Goal: Transaction & Acquisition: Purchase product/service

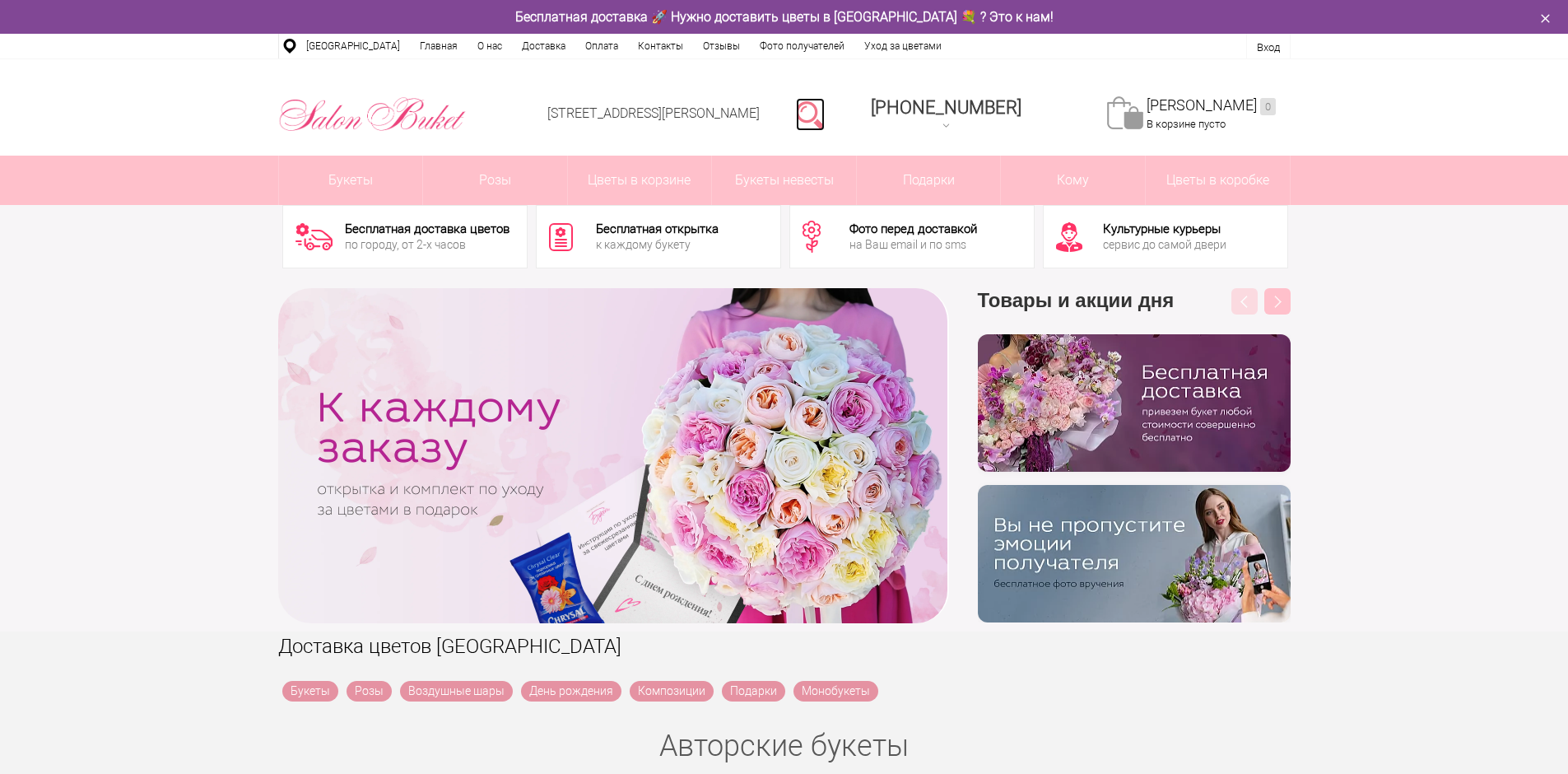
click at [825, 114] on link at bounding box center [810, 114] width 29 height 33
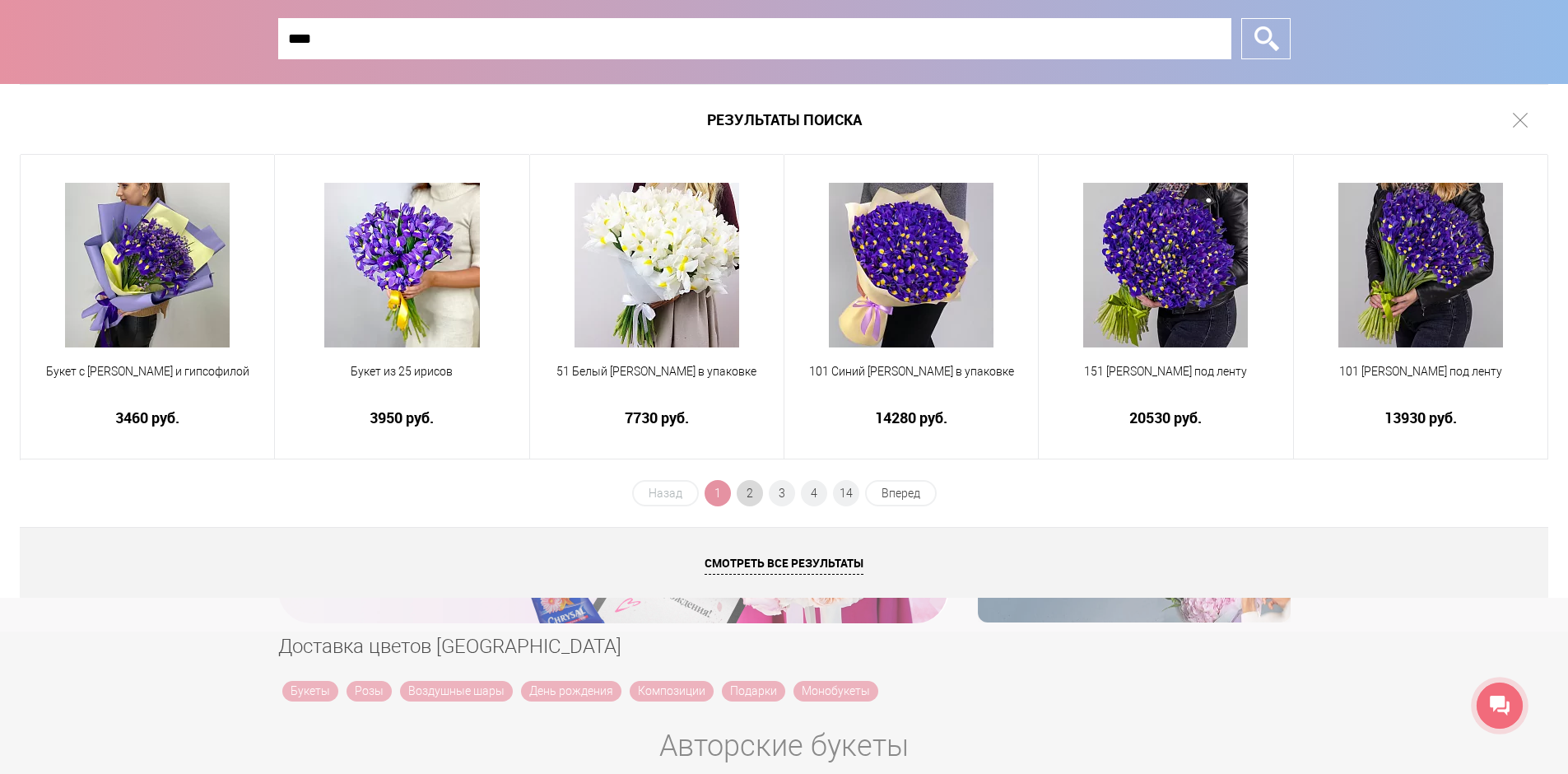
type input "****"
click at [753, 501] on span "2" at bounding box center [749, 493] width 26 height 26
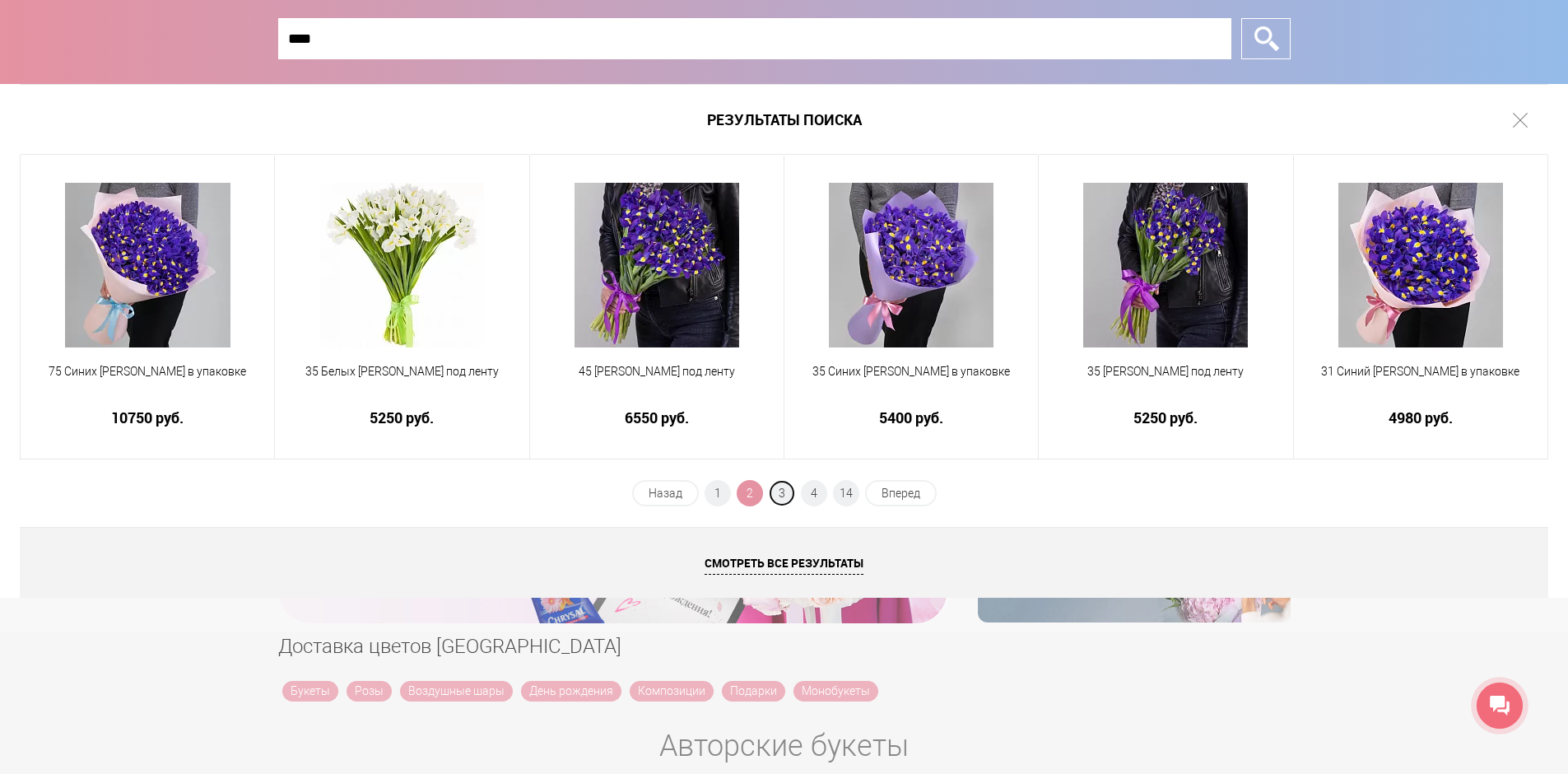
click at [777, 496] on span "3" at bounding box center [782, 493] width 26 height 26
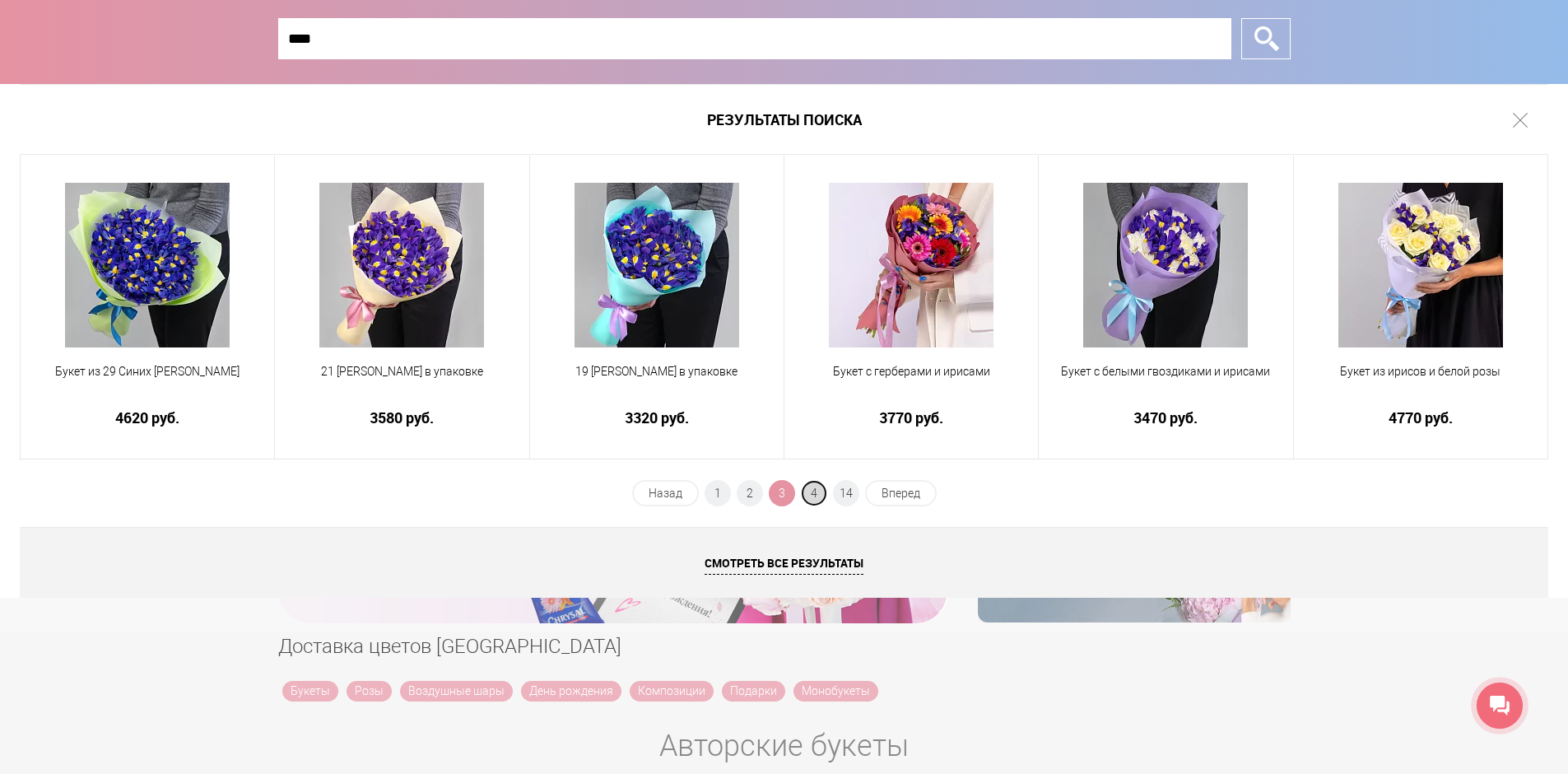
click at [818, 496] on span "4" at bounding box center [813, 493] width 26 height 26
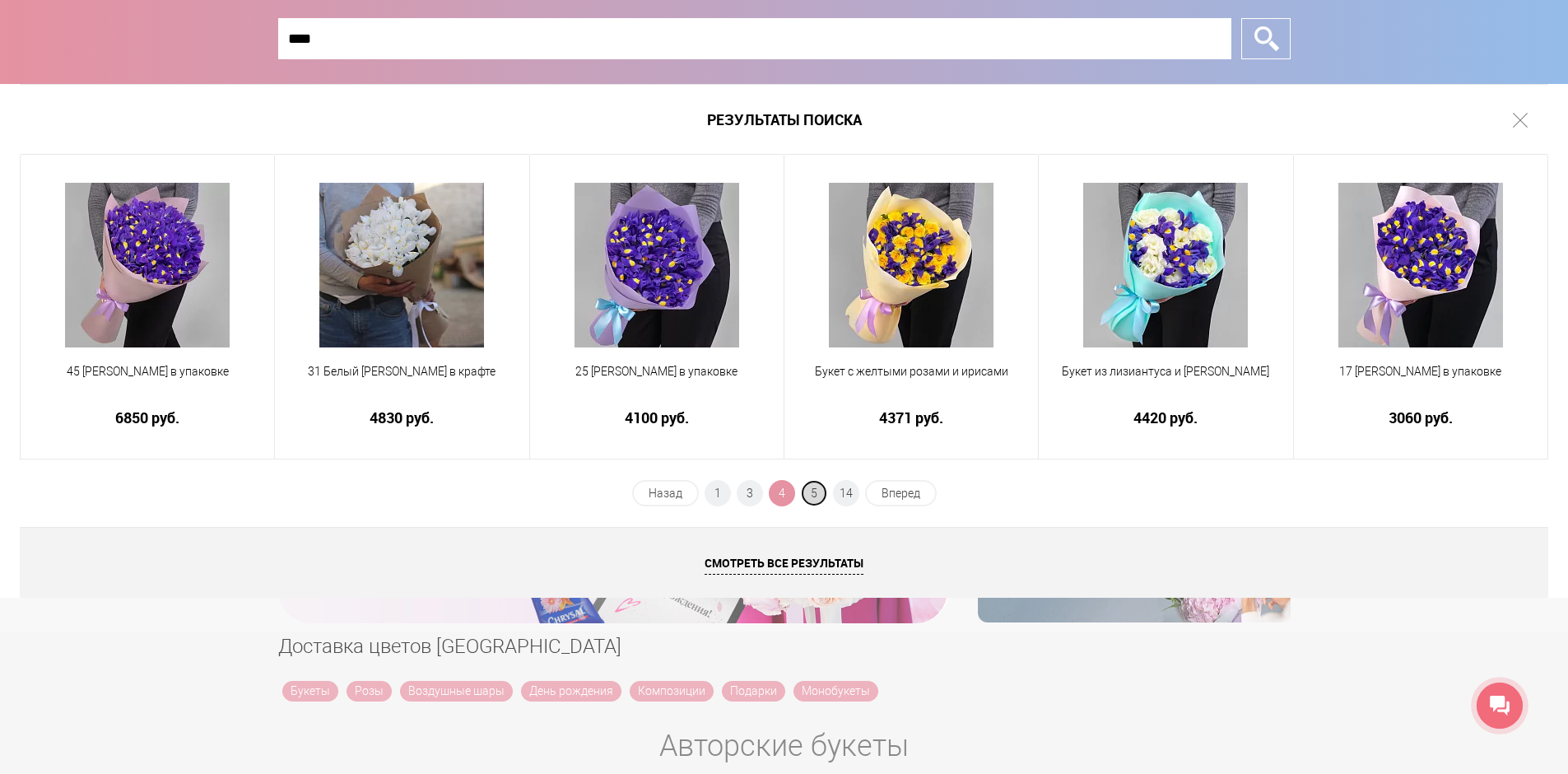
click at [823, 496] on span "5" at bounding box center [813, 493] width 26 height 26
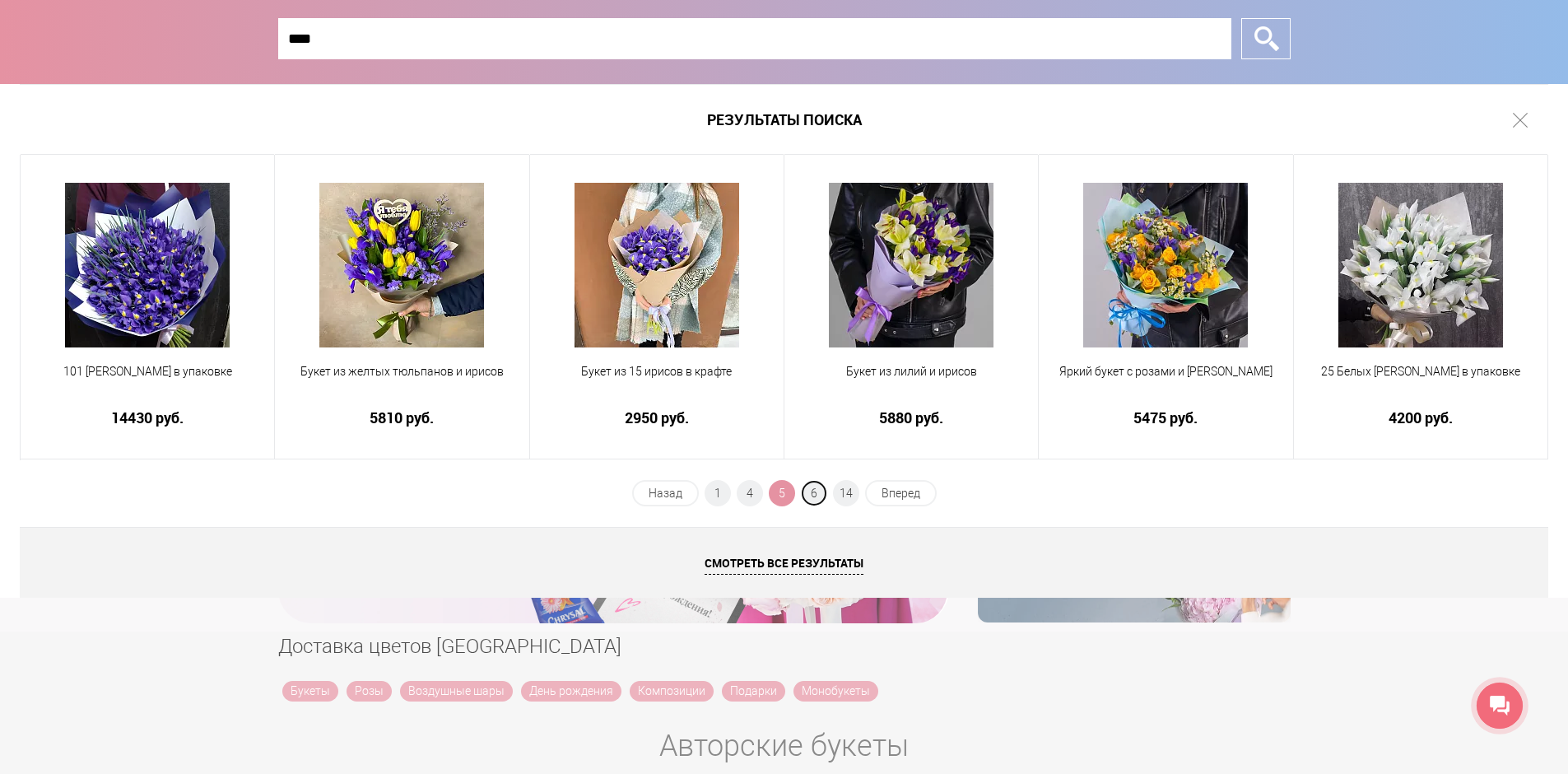
click at [823, 496] on span "6" at bounding box center [813, 493] width 26 height 26
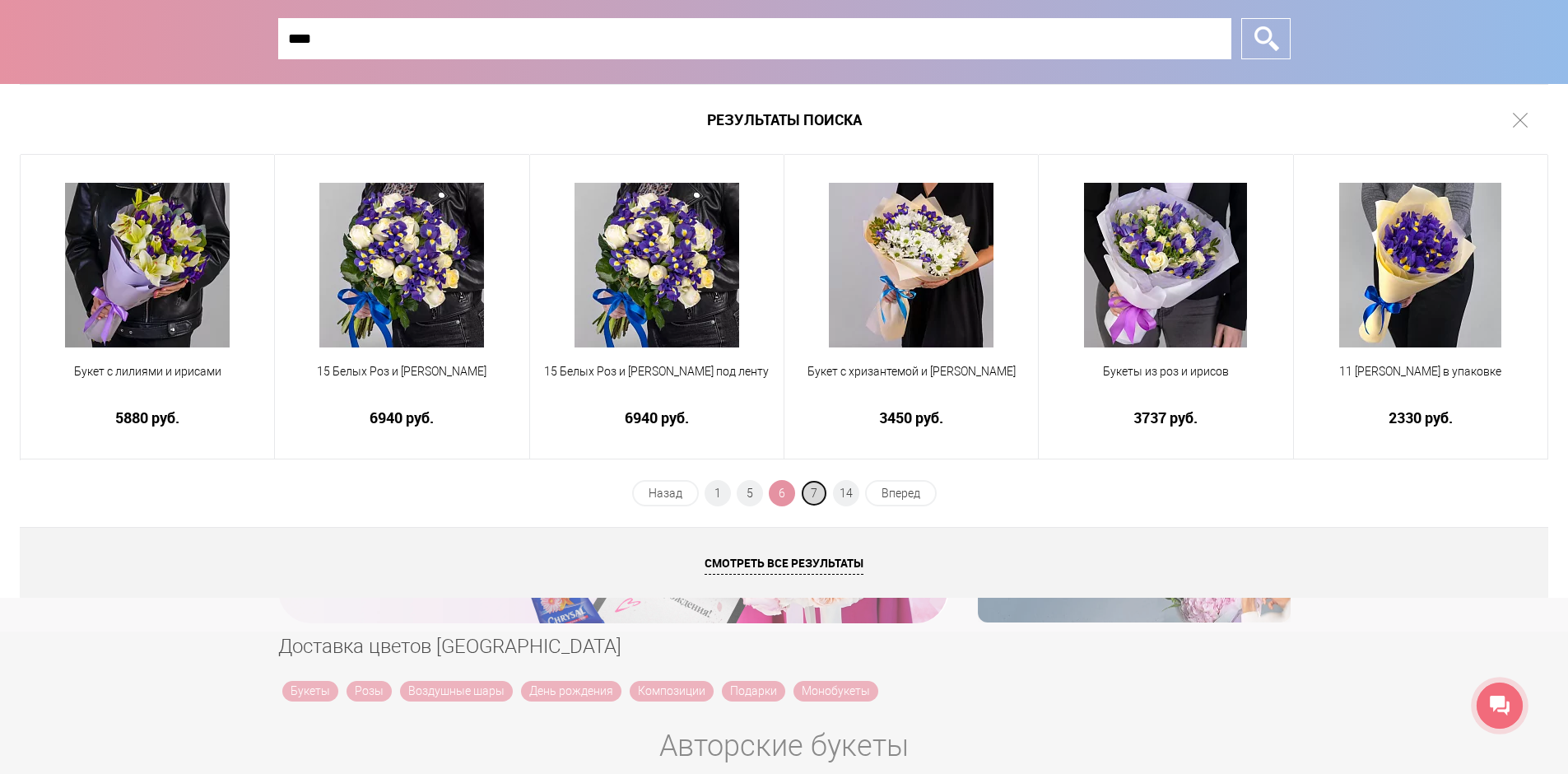
click at [813, 492] on span "7" at bounding box center [813, 493] width 26 height 26
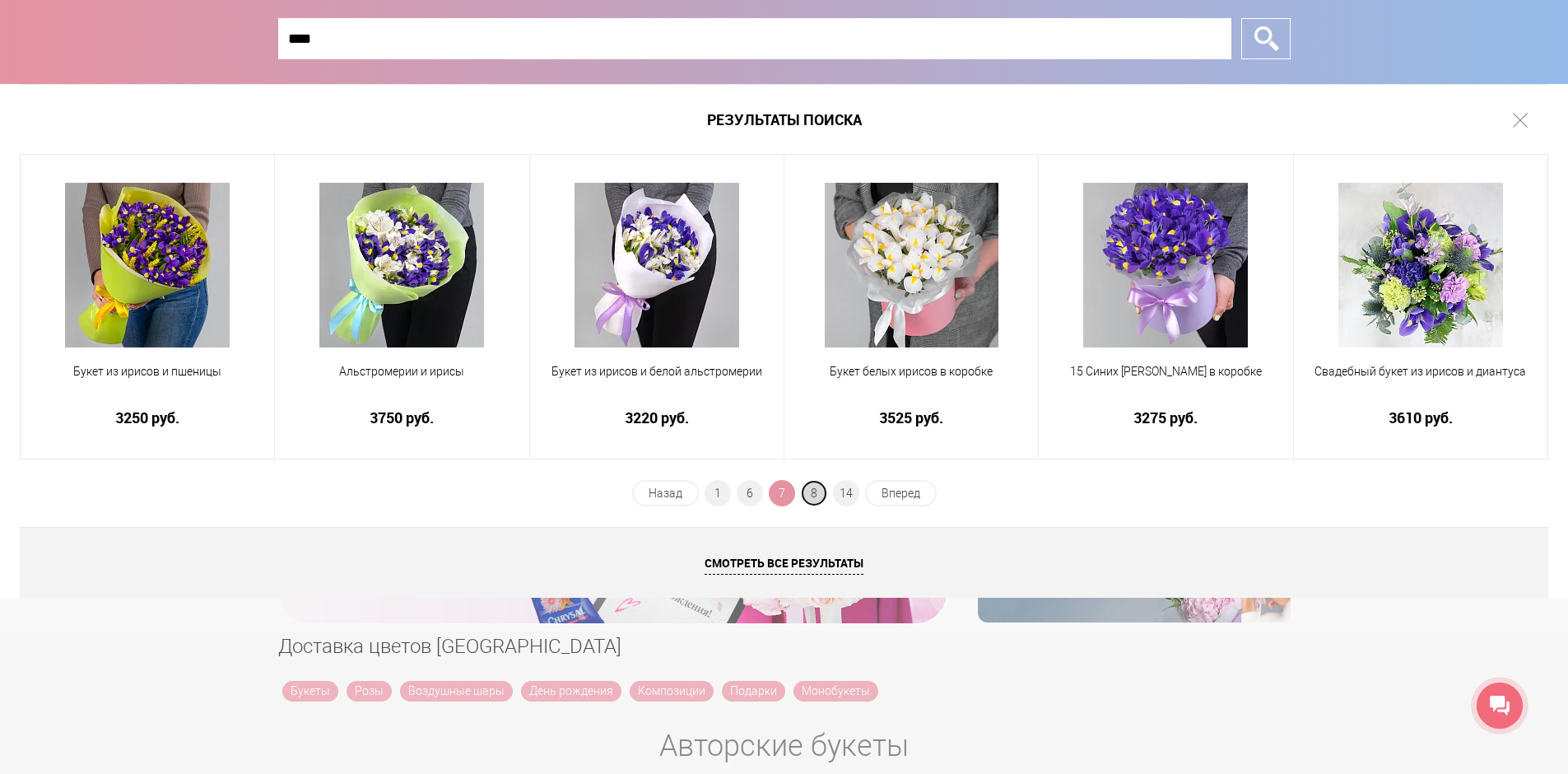
click at [817, 492] on span "8" at bounding box center [813, 493] width 26 height 26
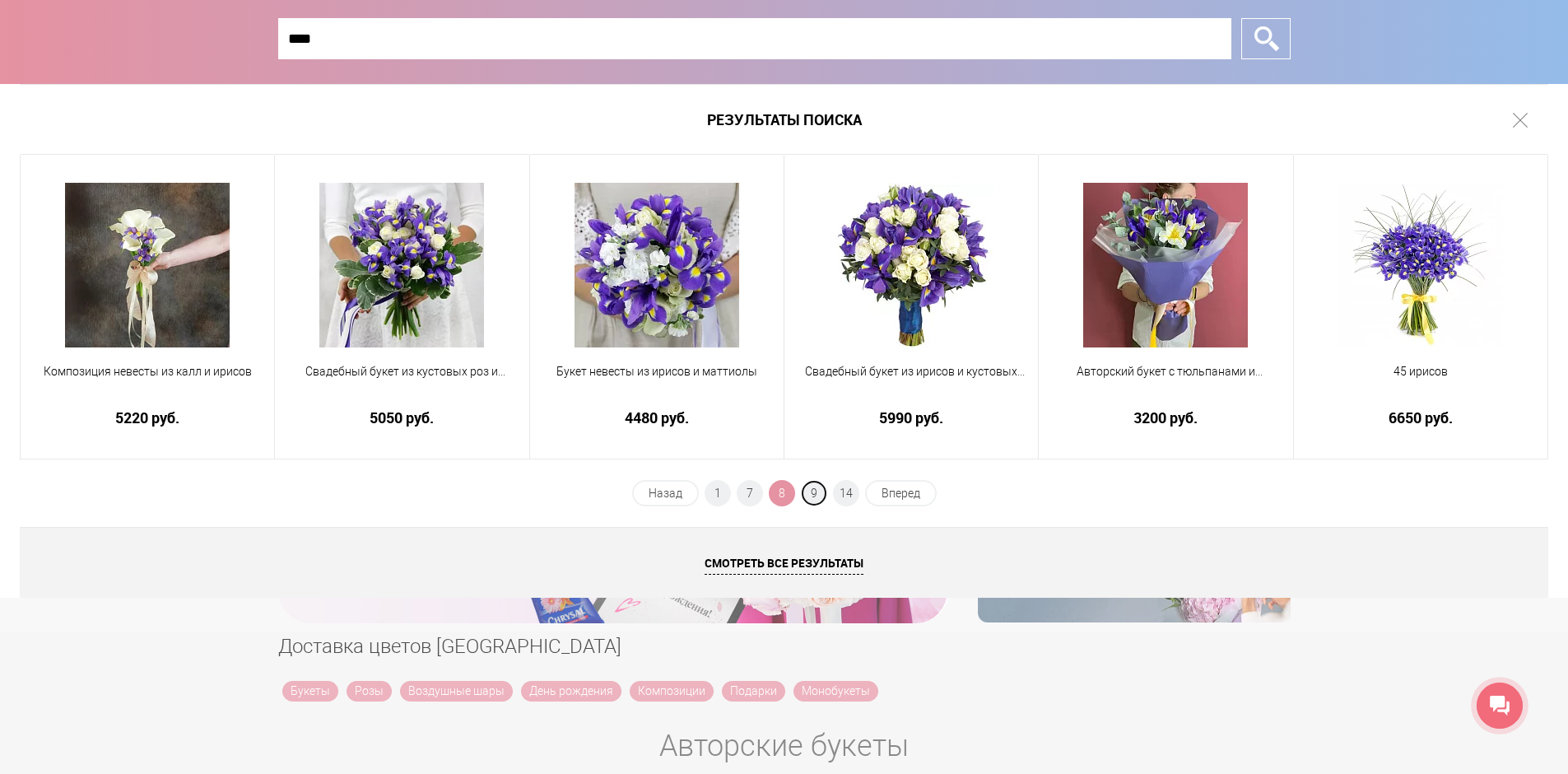
click at [817, 492] on span "9" at bounding box center [813, 493] width 26 height 26
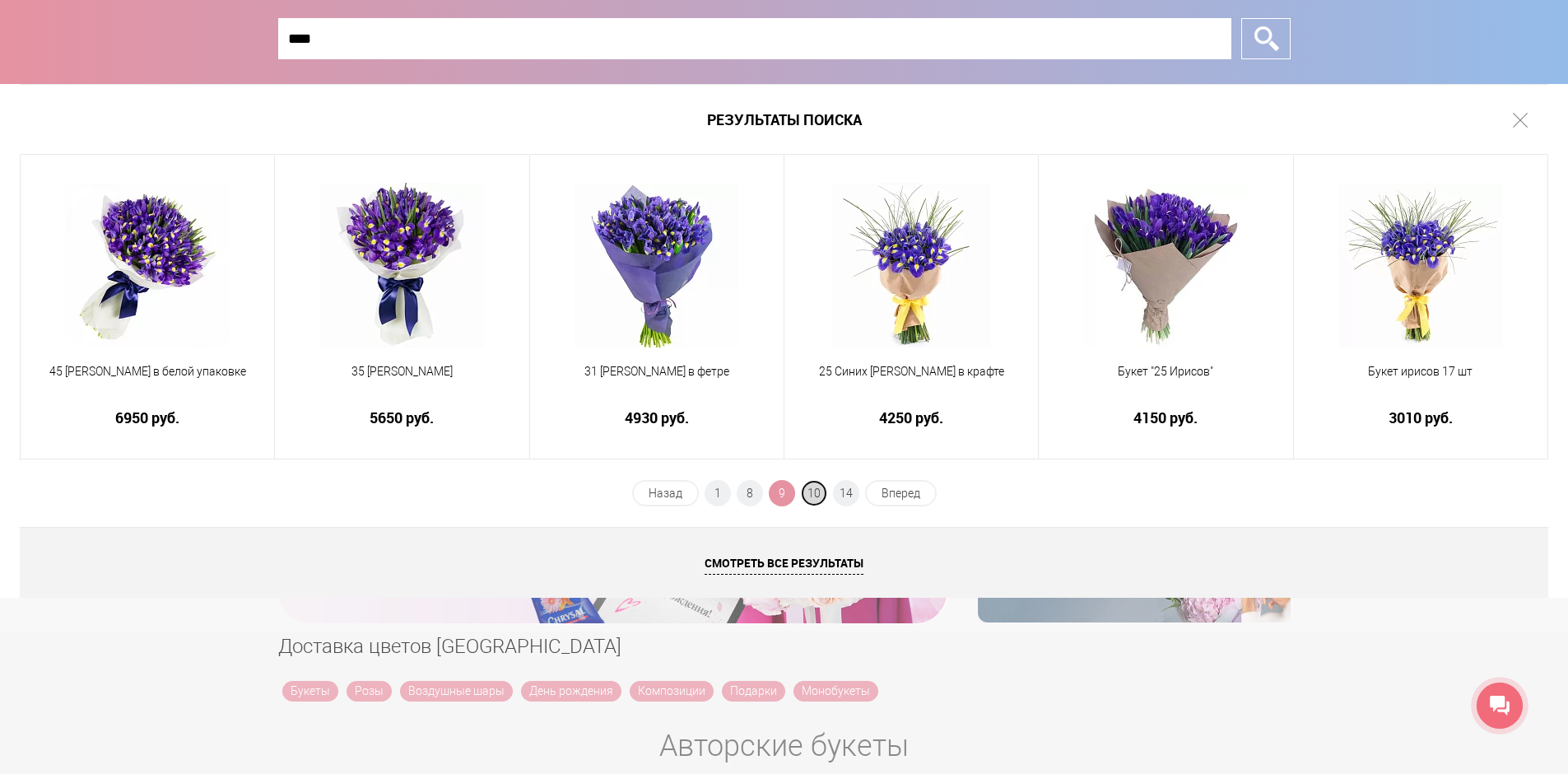
click at [819, 492] on span "10" at bounding box center [813, 493] width 26 height 26
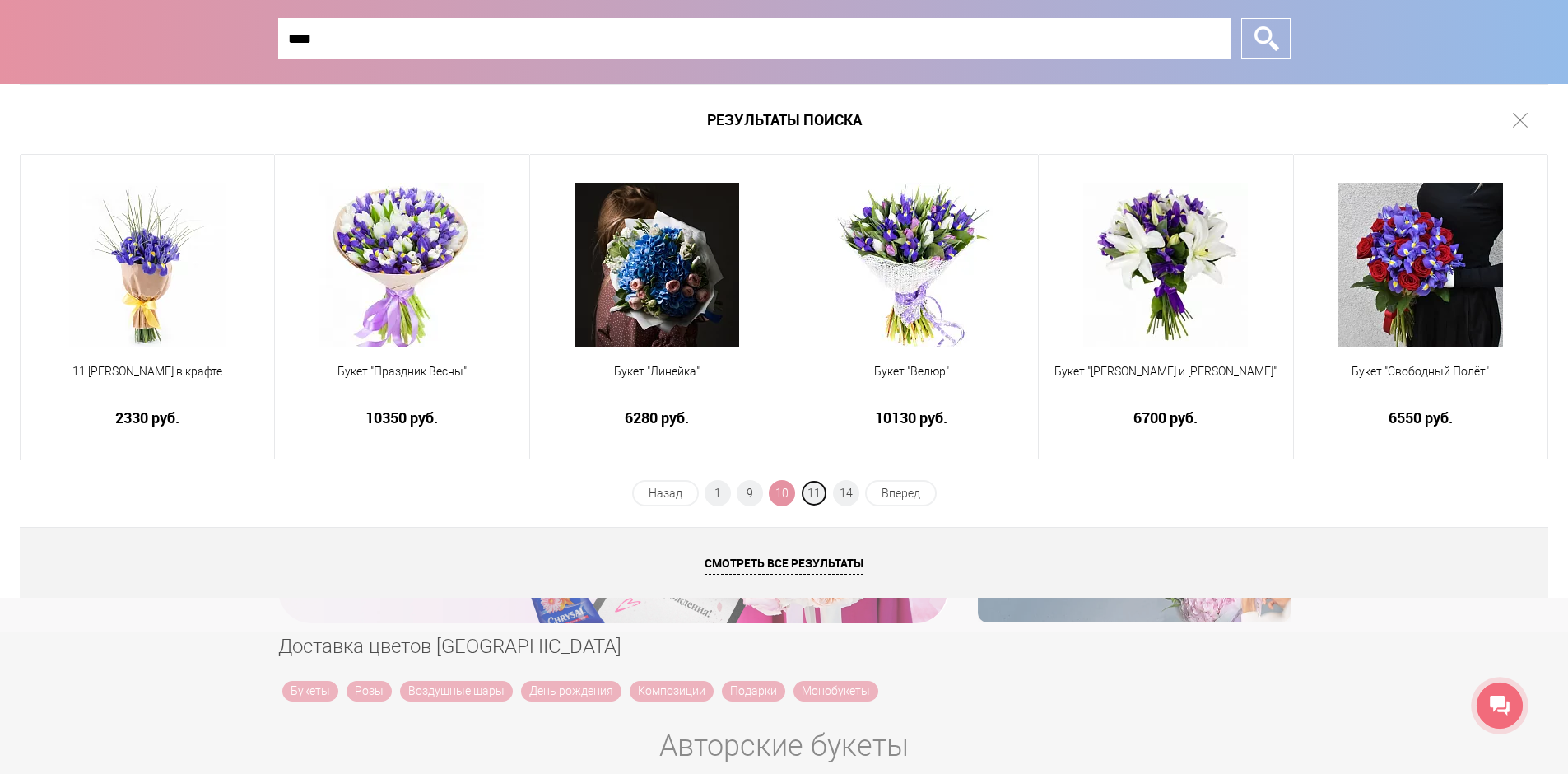
click at [819, 492] on span "11" at bounding box center [813, 493] width 26 height 26
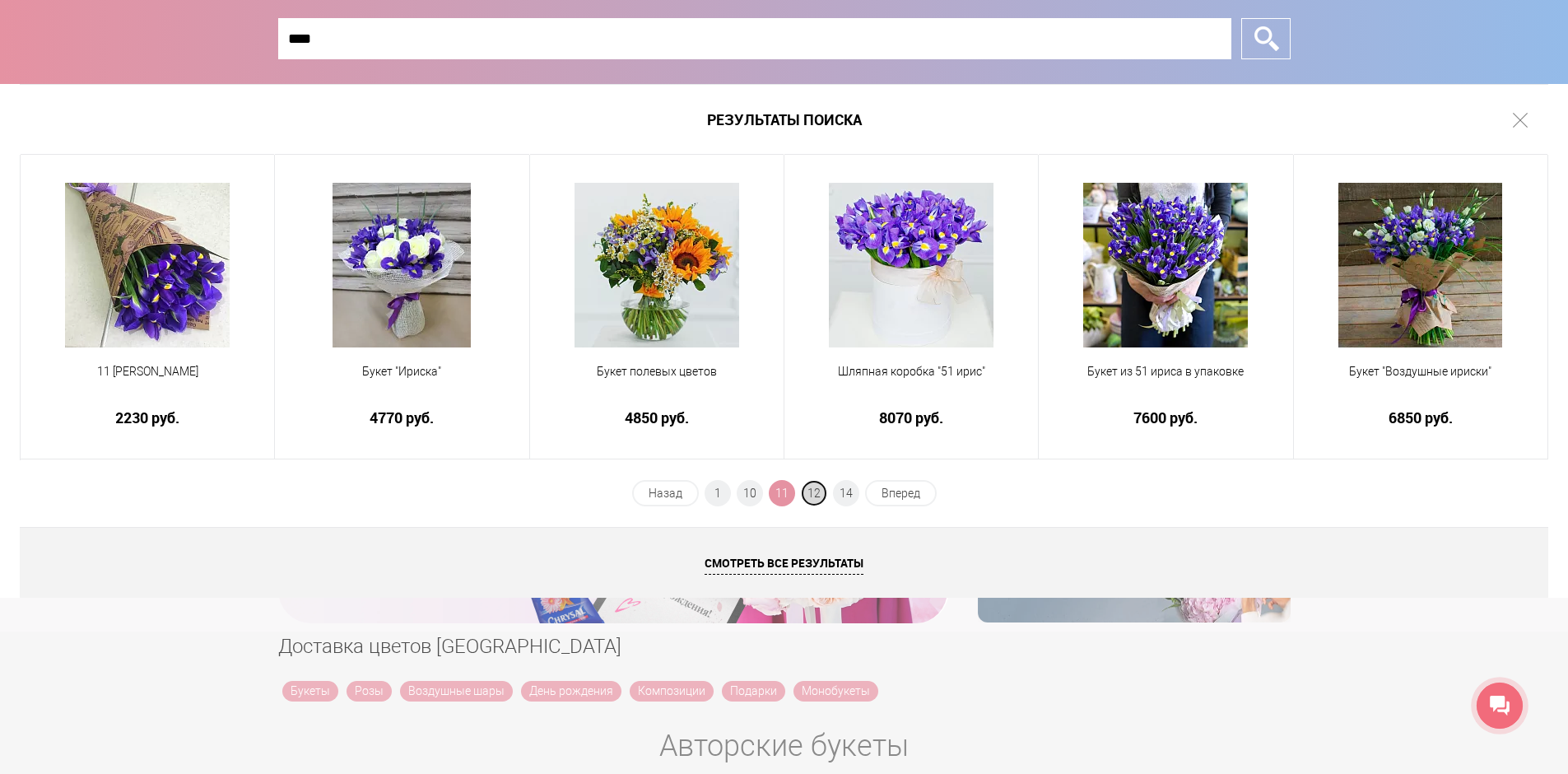
click at [819, 493] on span "12" at bounding box center [813, 493] width 26 height 26
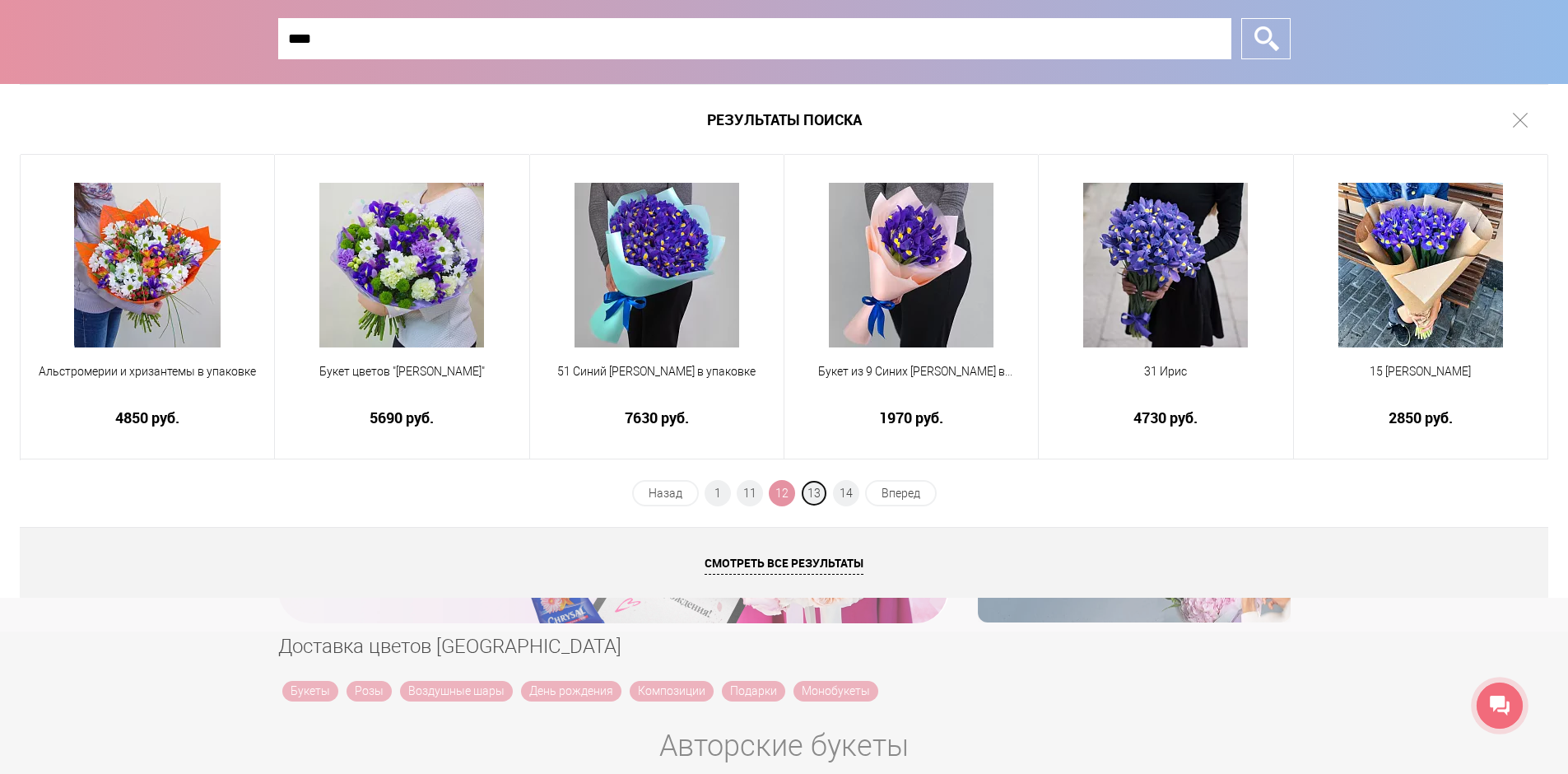
click at [819, 493] on span "13" at bounding box center [813, 493] width 26 height 26
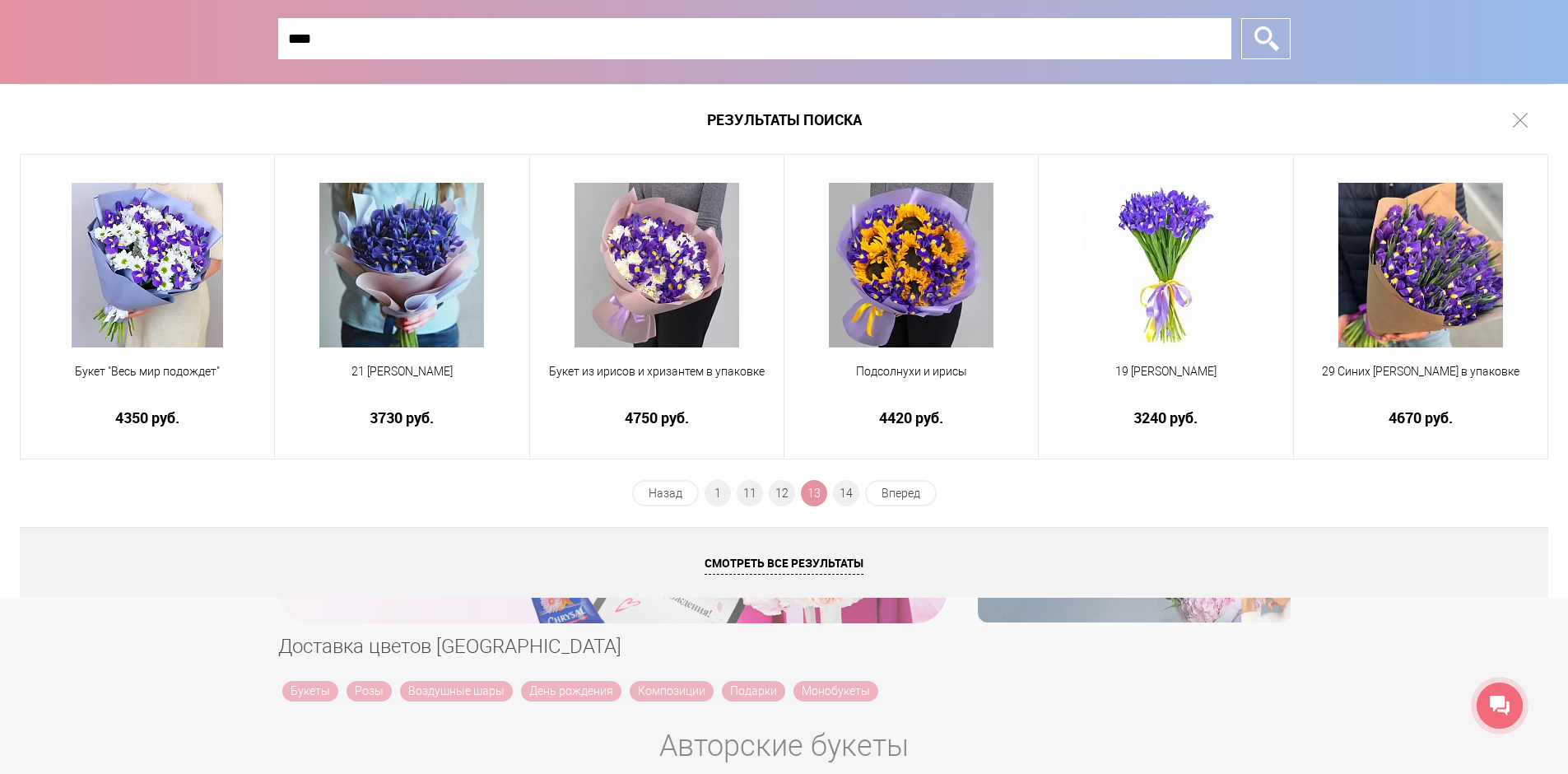
click at [819, 493] on span "13" at bounding box center [813, 493] width 26 height 26
click at [845, 492] on span "14" at bounding box center [845, 493] width 26 height 26
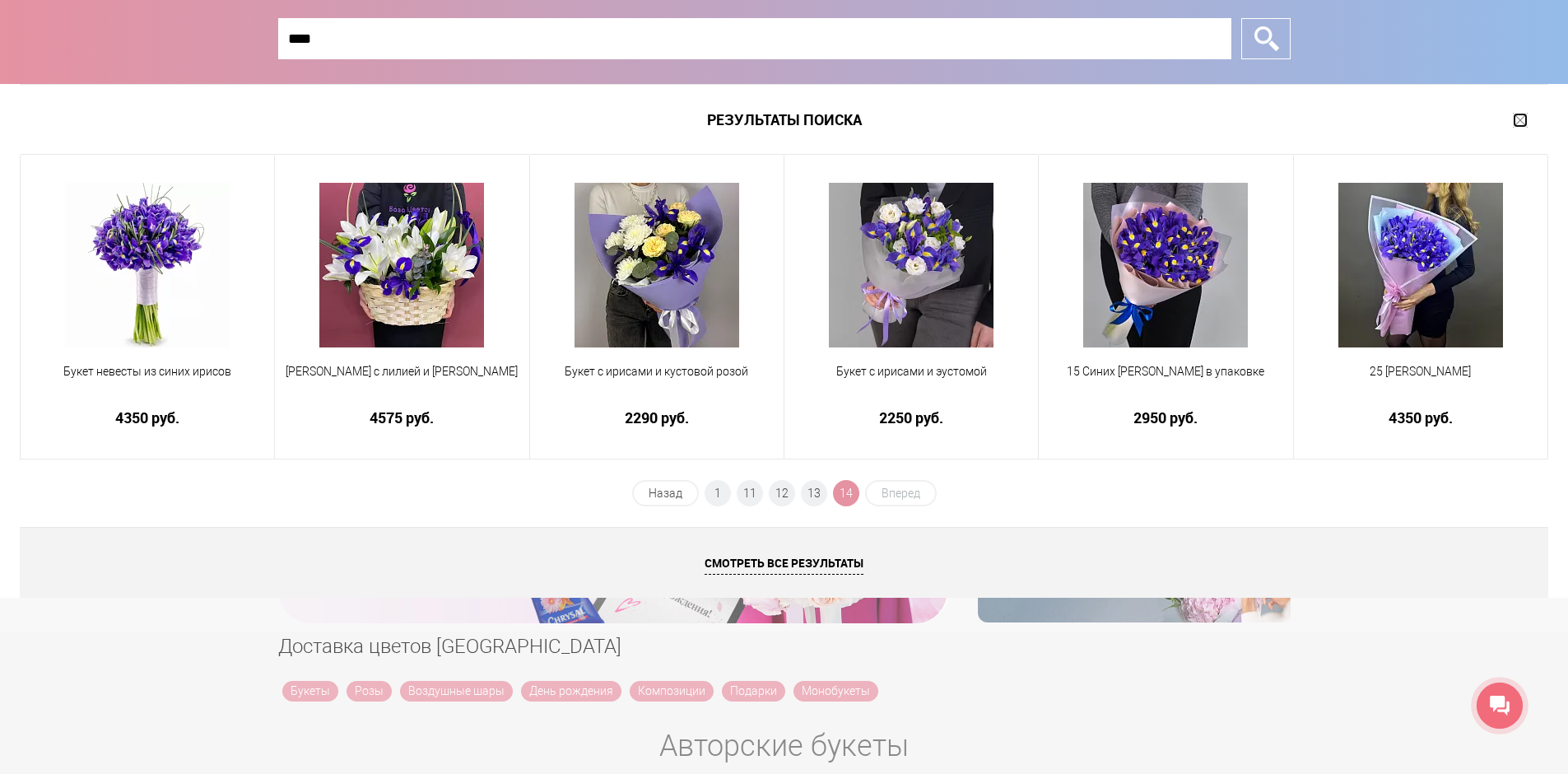
click at [1524, 117] on link at bounding box center [1520, 120] width 15 height 15
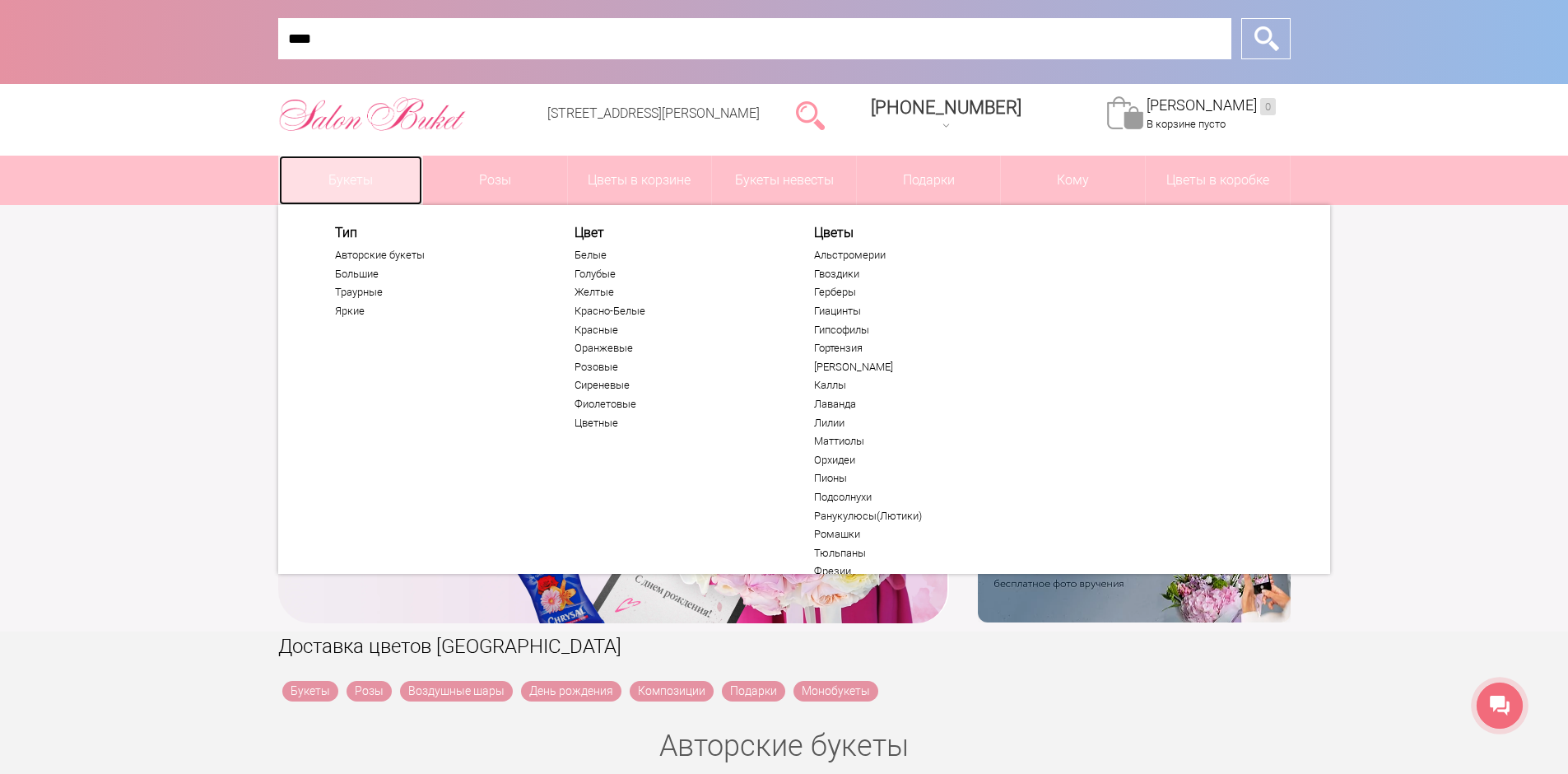
click at [404, 173] on link "Букеты" at bounding box center [351, 180] width 144 height 49
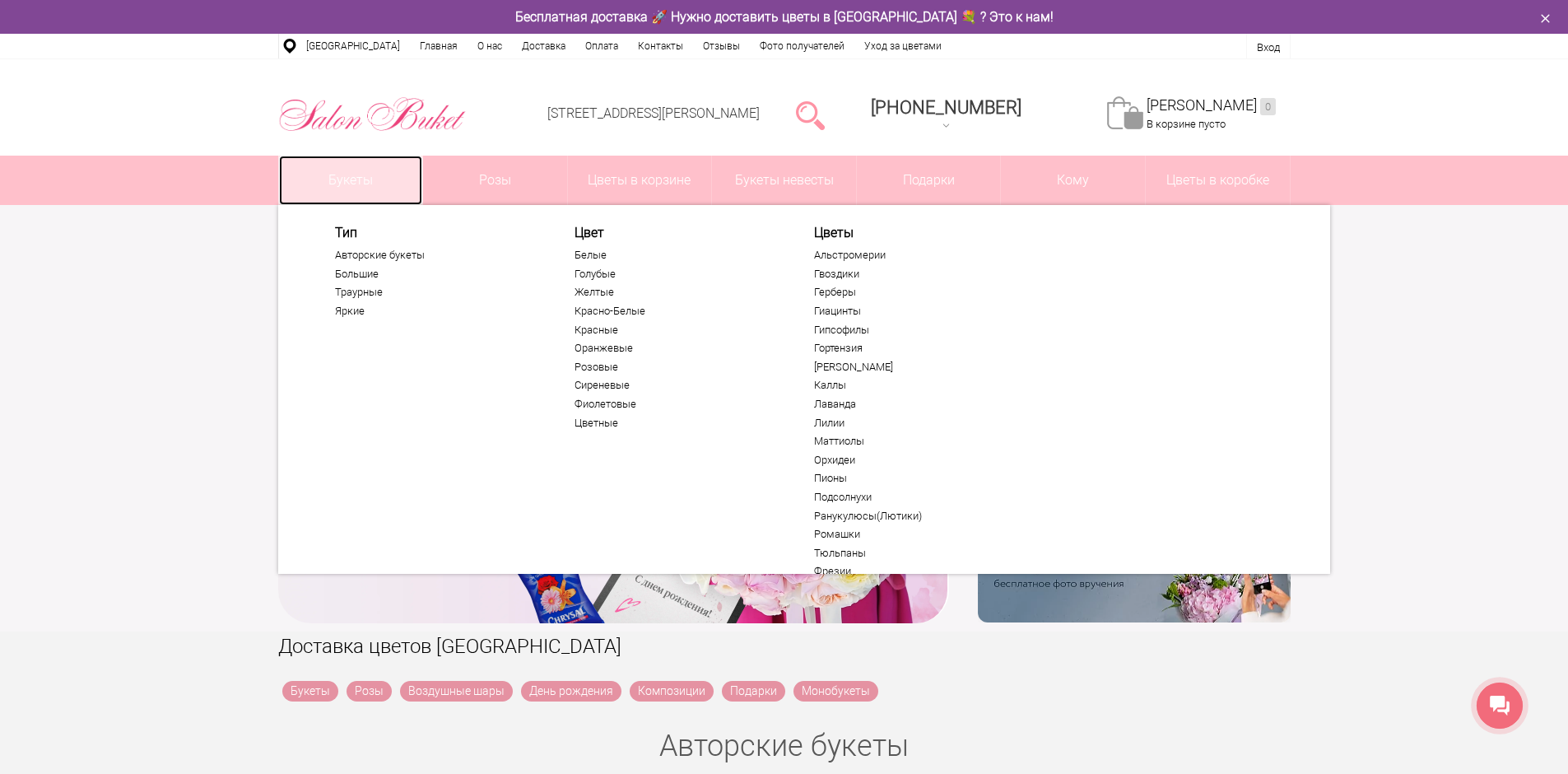
click at [357, 189] on link "Букеты" at bounding box center [351, 180] width 144 height 49
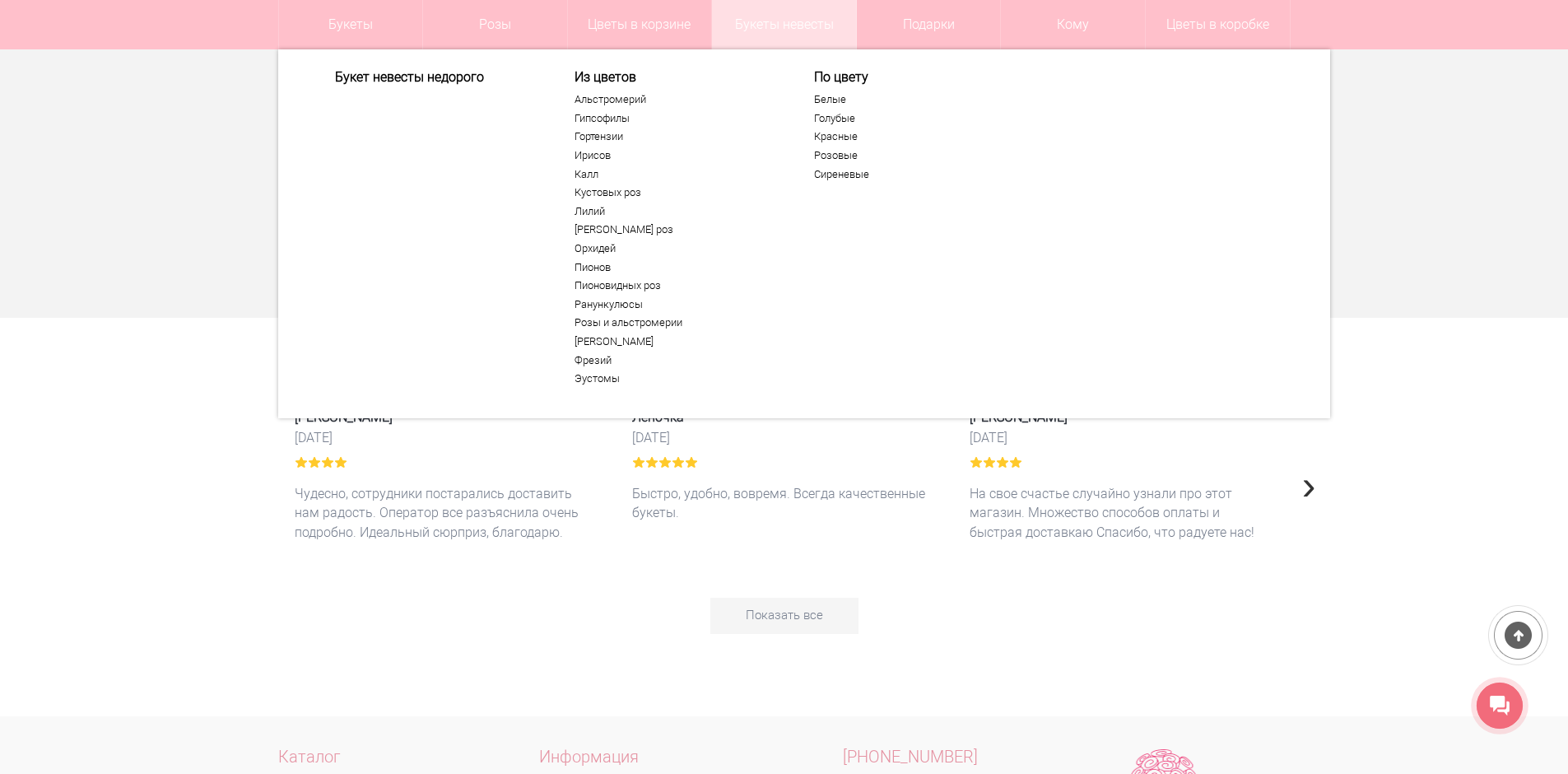
scroll to position [4776, 0]
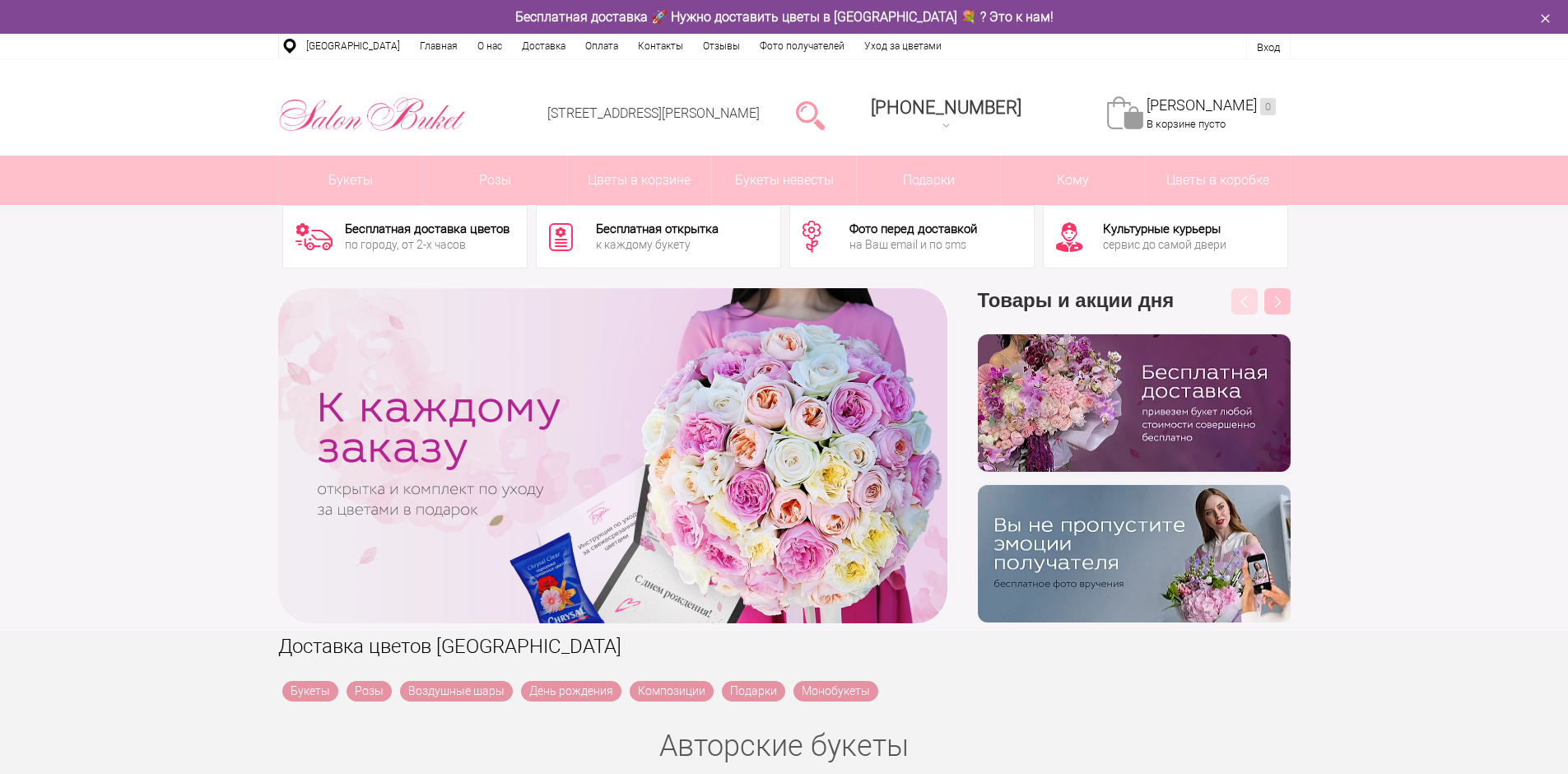
click at [831, 109] on div at bounding box center [810, 114] width 42 height 33
click at [825, 114] on link at bounding box center [810, 114] width 29 height 33
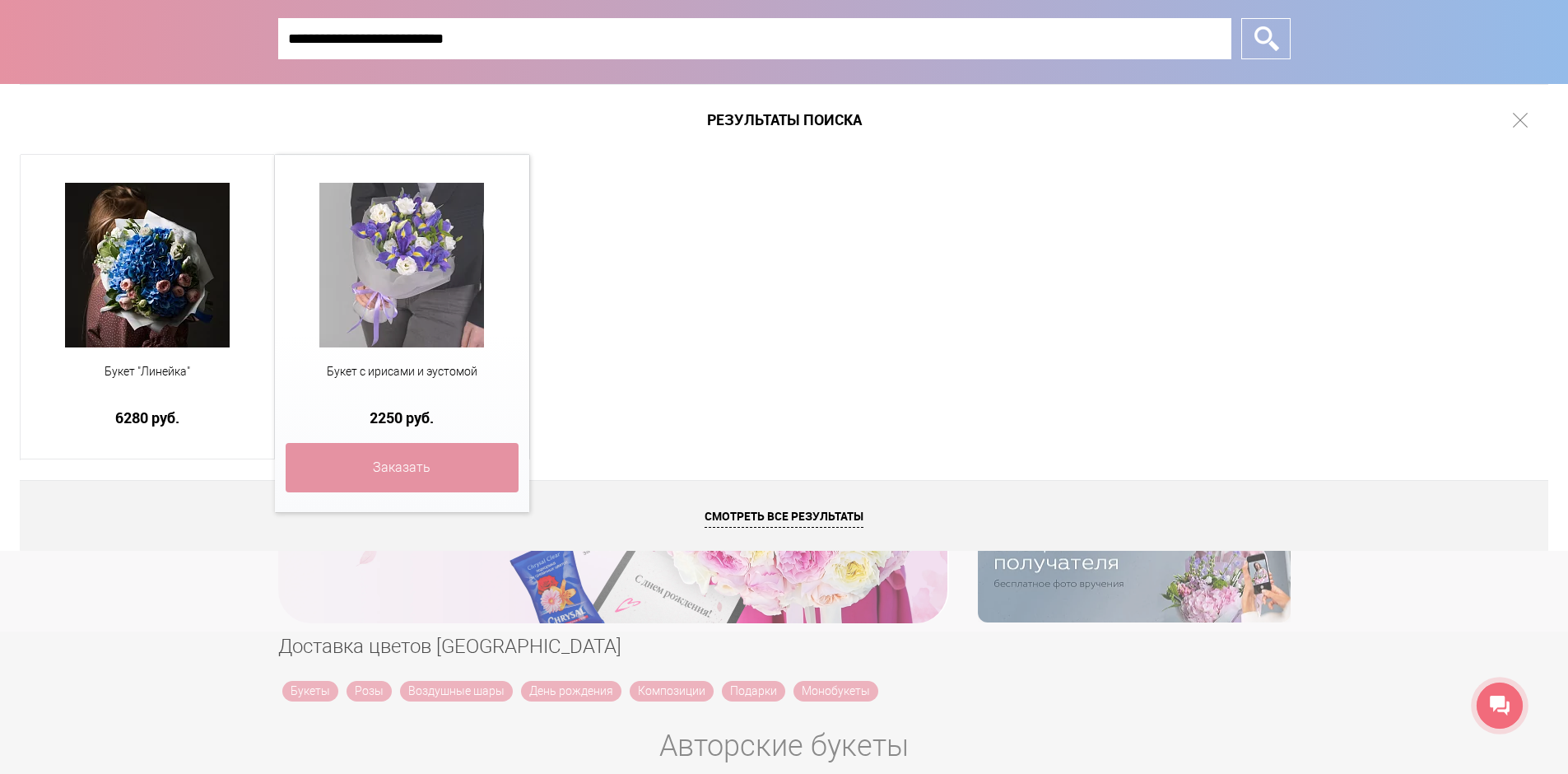
type input "**********"
click at [473, 236] on img at bounding box center [401, 265] width 164 height 164
